Goal: Information Seeking & Learning: Learn about a topic

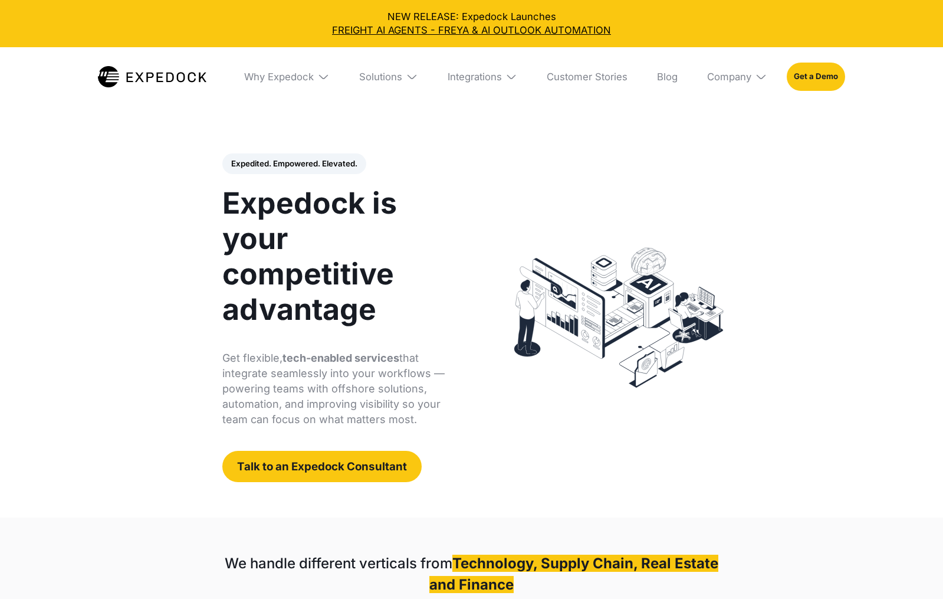
select select
click at [383, 66] on div "Solutions" at bounding box center [388, 76] width 78 height 59
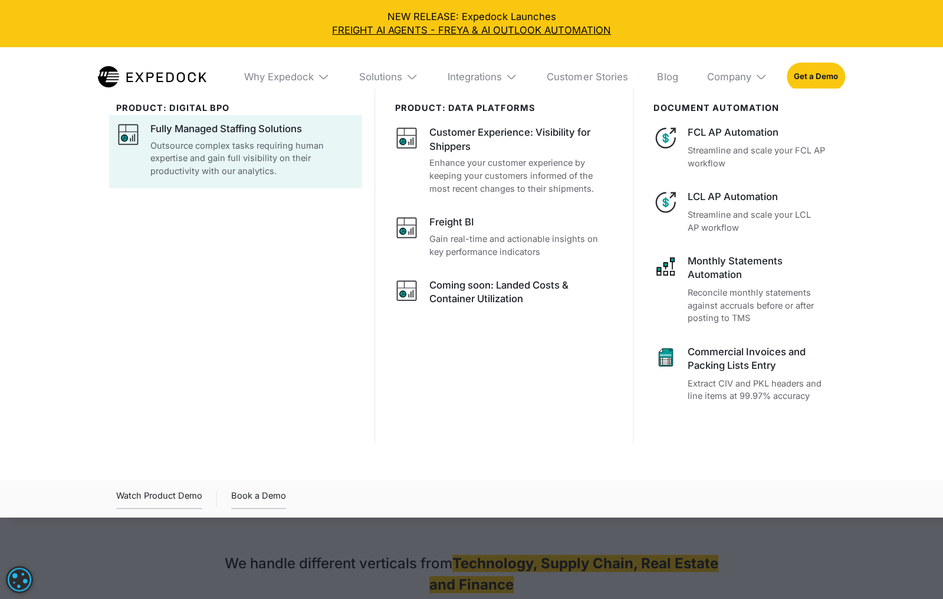
click at [251, 123] on div "Fully Managed Staffing Solutions" at bounding box center [226, 129] width 152 height 14
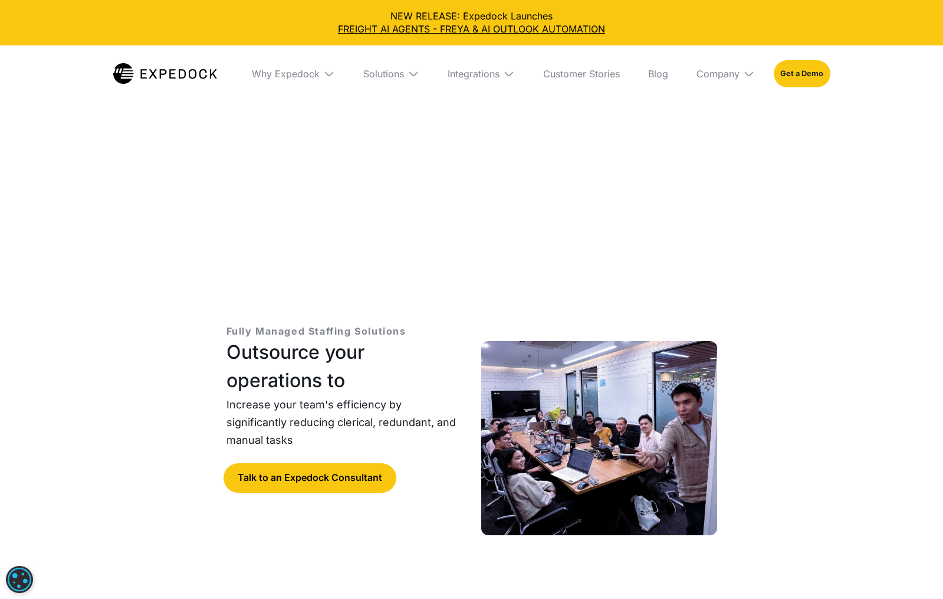
select select
click at [878, 144] on div "Fully Managed Staffing Solutions Outsource your operations to Increase your tea…" at bounding box center [471, 403] width 943 height 636
